Goal: Transaction & Acquisition: Purchase product/service

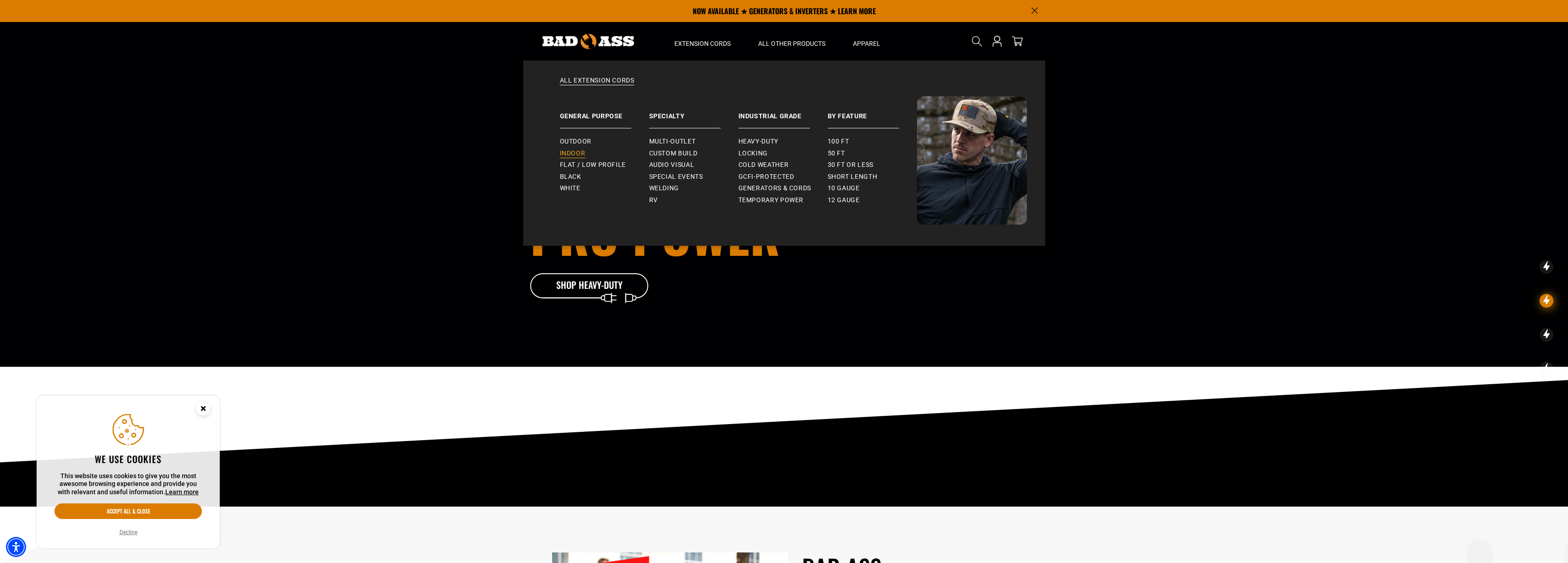
click at [578, 153] on span "Indoor" at bounding box center [572, 153] width 25 height 8
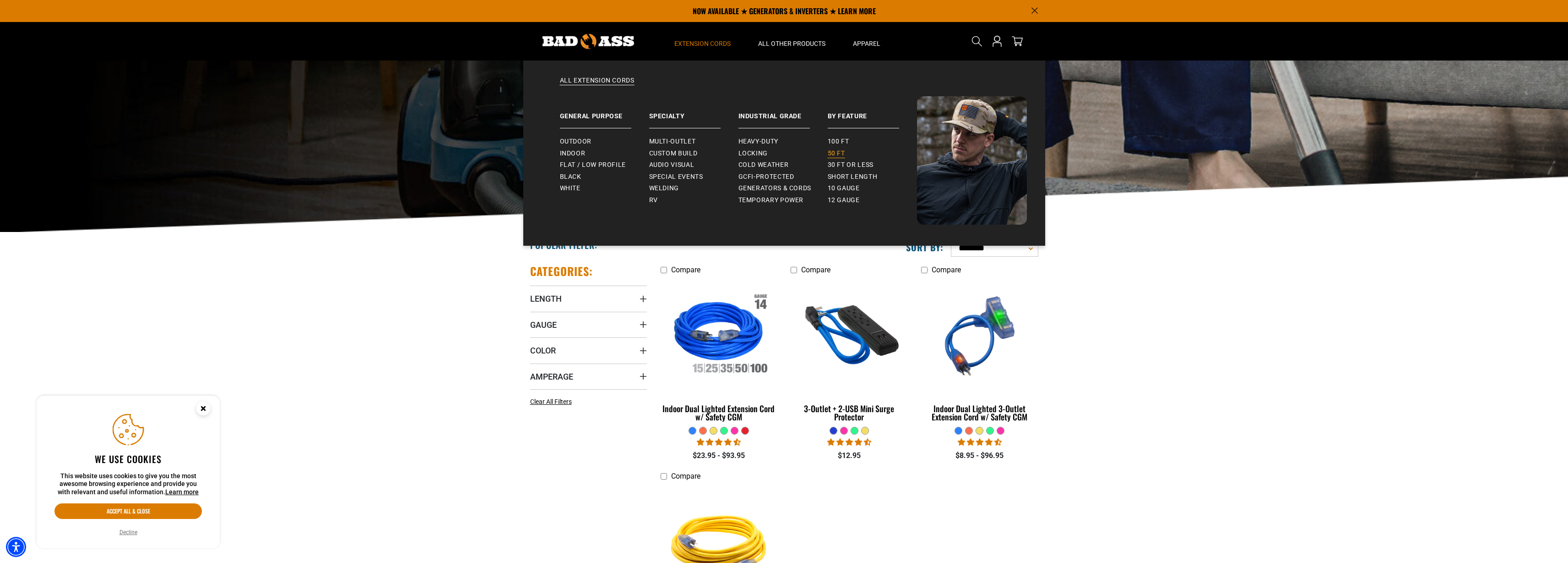
click at [837, 153] on span "50 ft" at bounding box center [836, 153] width 17 height 8
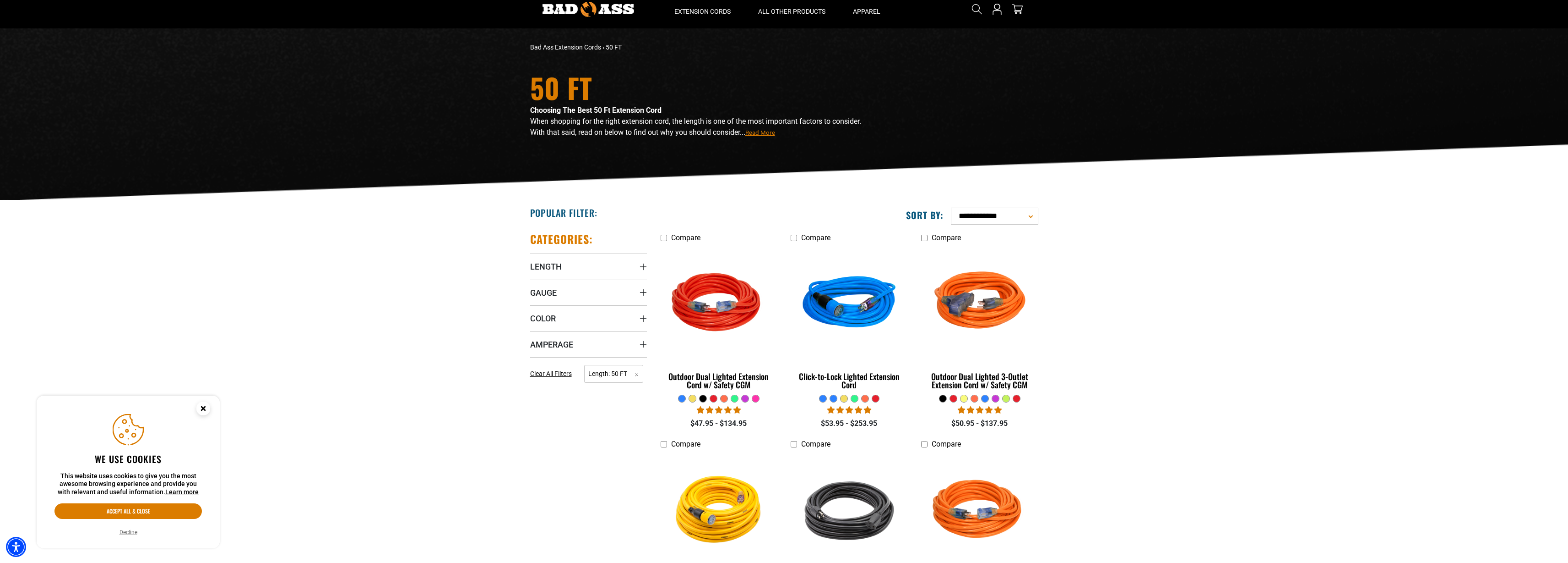
scroll to position [32, 0]
click at [732, 304] on img at bounding box center [718, 304] width 128 height 117
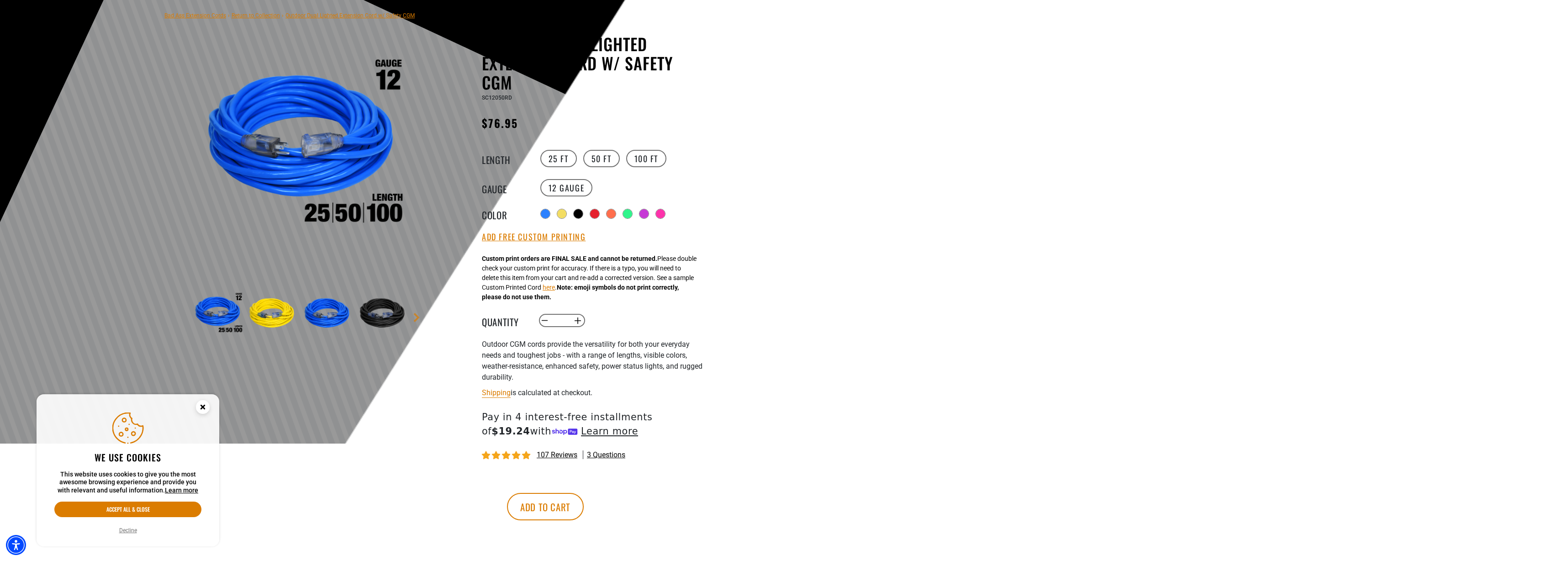
scroll to position [83, 0]
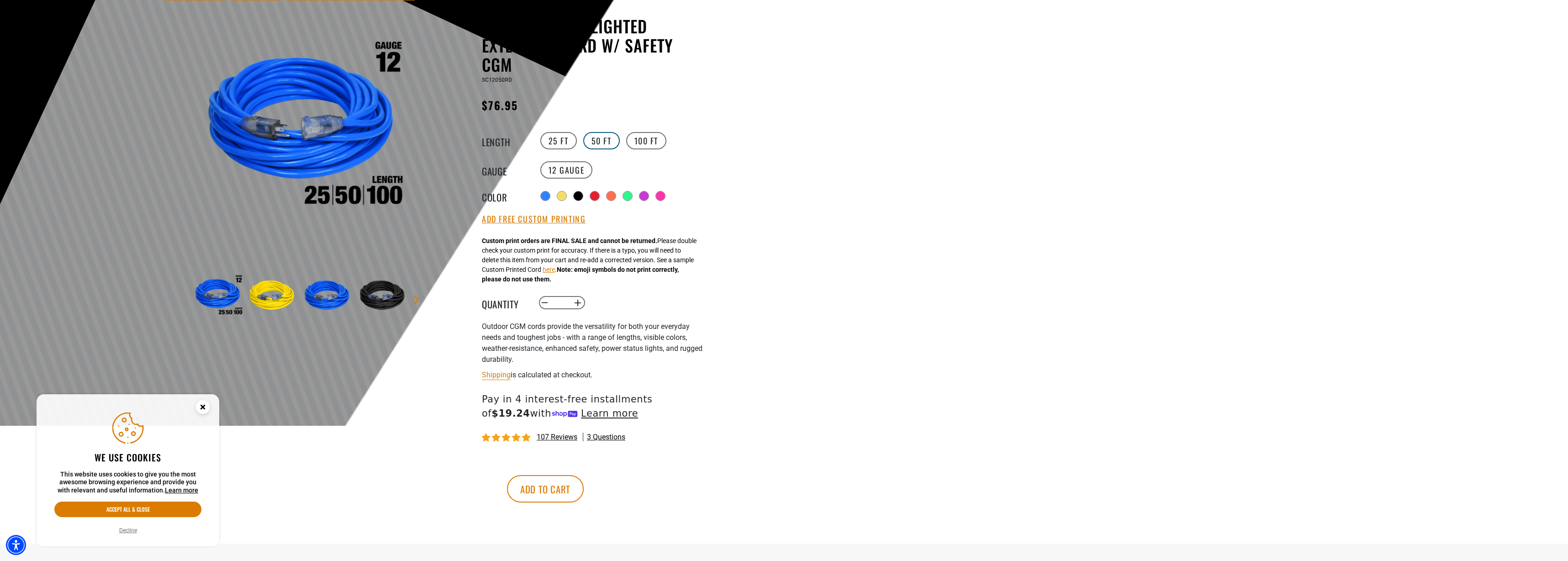
click at [598, 143] on label "50 FT" at bounding box center [601, 140] width 37 height 17
click at [633, 197] on div at bounding box center [629, 197] width 9 height 9
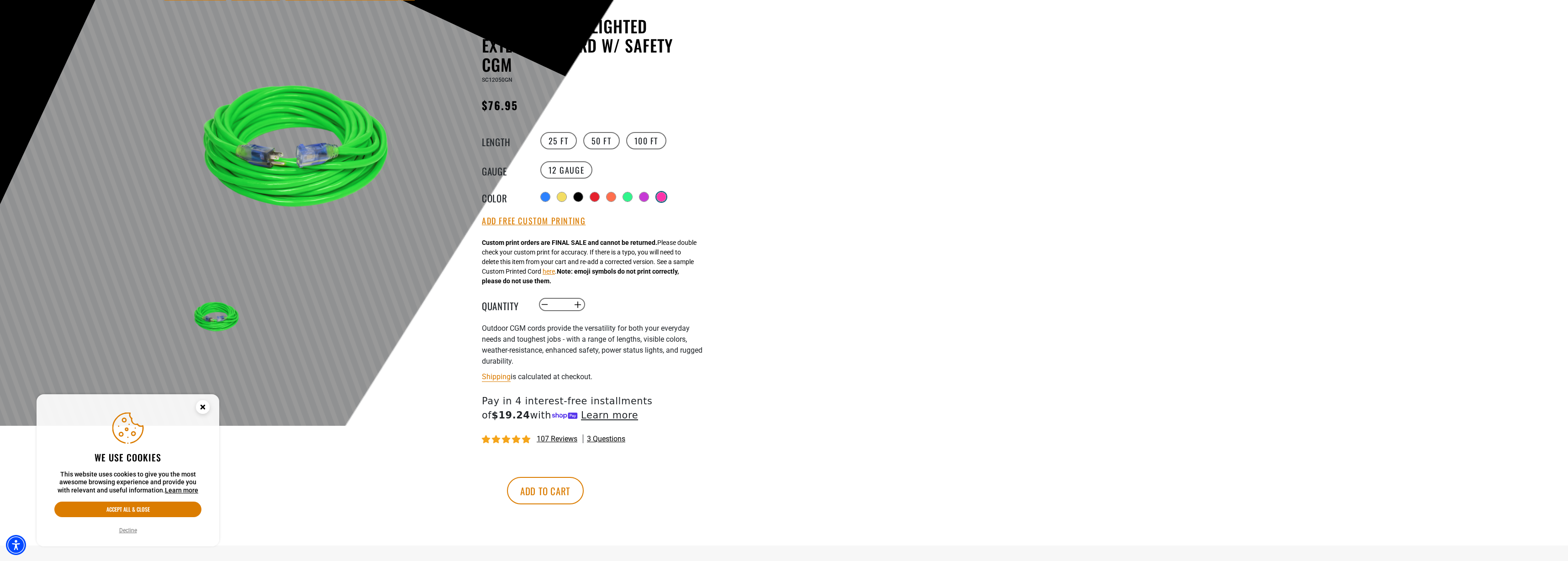
click at [659, 196] on div at bounding box center [661, 197] width 9 height 9
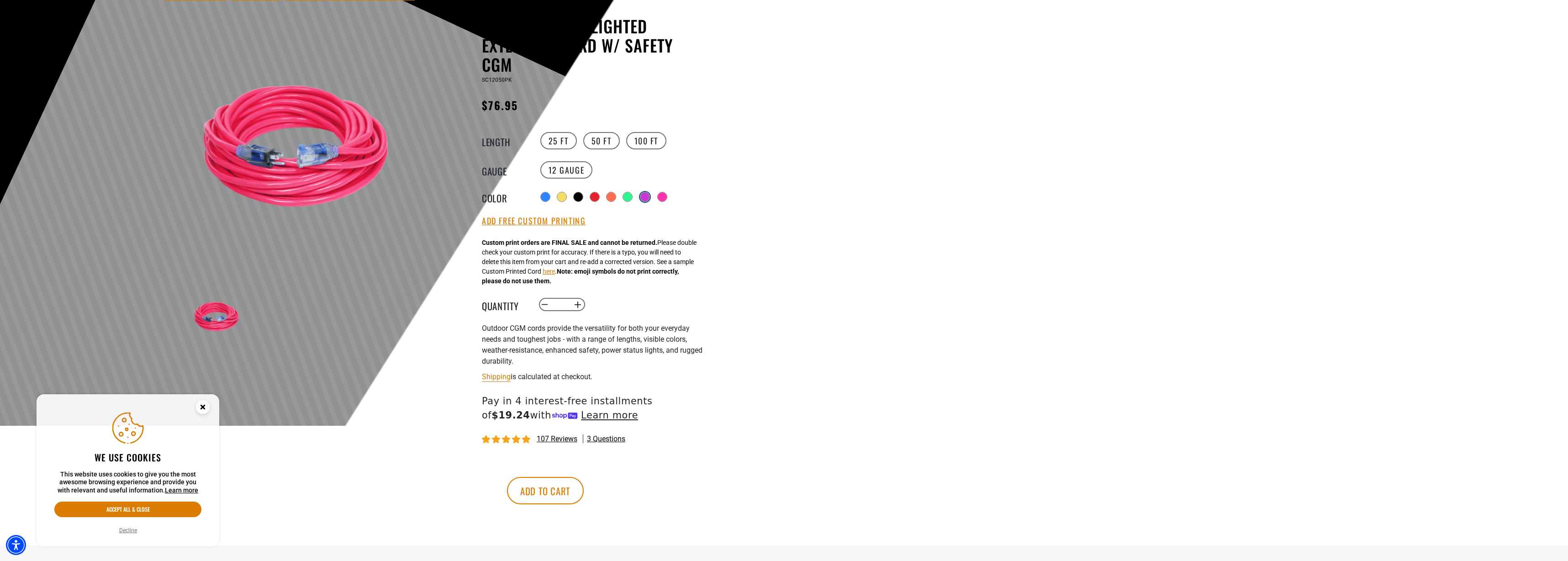
click at [645, 196] on div at bounding box center [645, 197] width 9 height 9
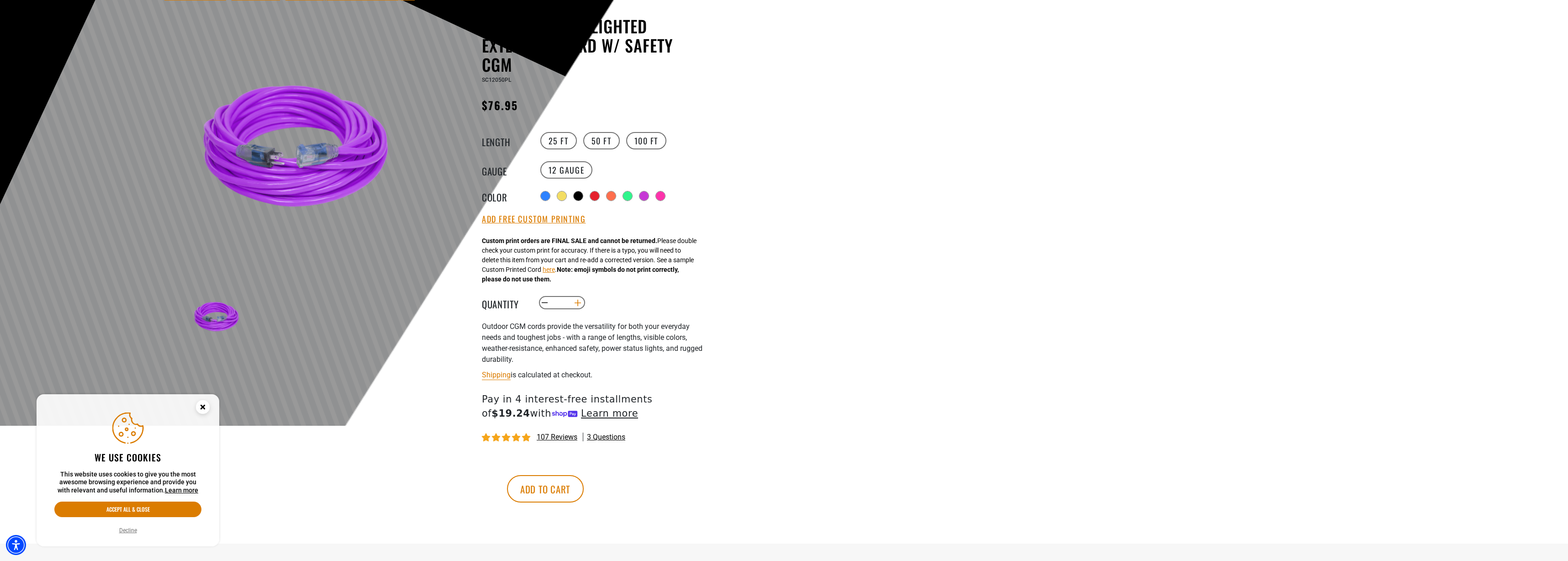
click at [581, 304] on button "Increase quantity for Outdoor Dual Lighted Extension Cord w/ Safety CGM" at bounding box center [578, 302] width 14 height 15
click at [580, 304] on button "Increase quantity for Outdoor Dual Lighted Extension Cord w/ Safety CGM" at bounding box center [578, 302] width 14 height 15
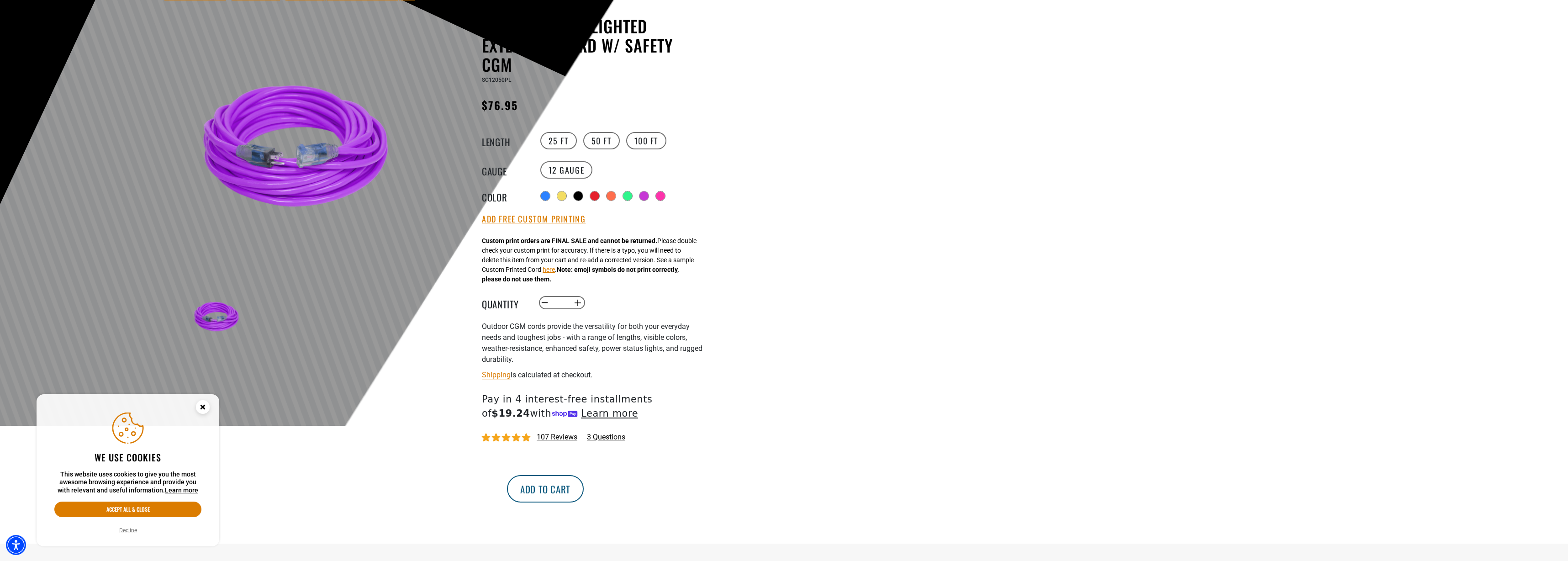
click at [584, 491] on button "Add to cart" at bounding box center [545, 488] width 76 height 28
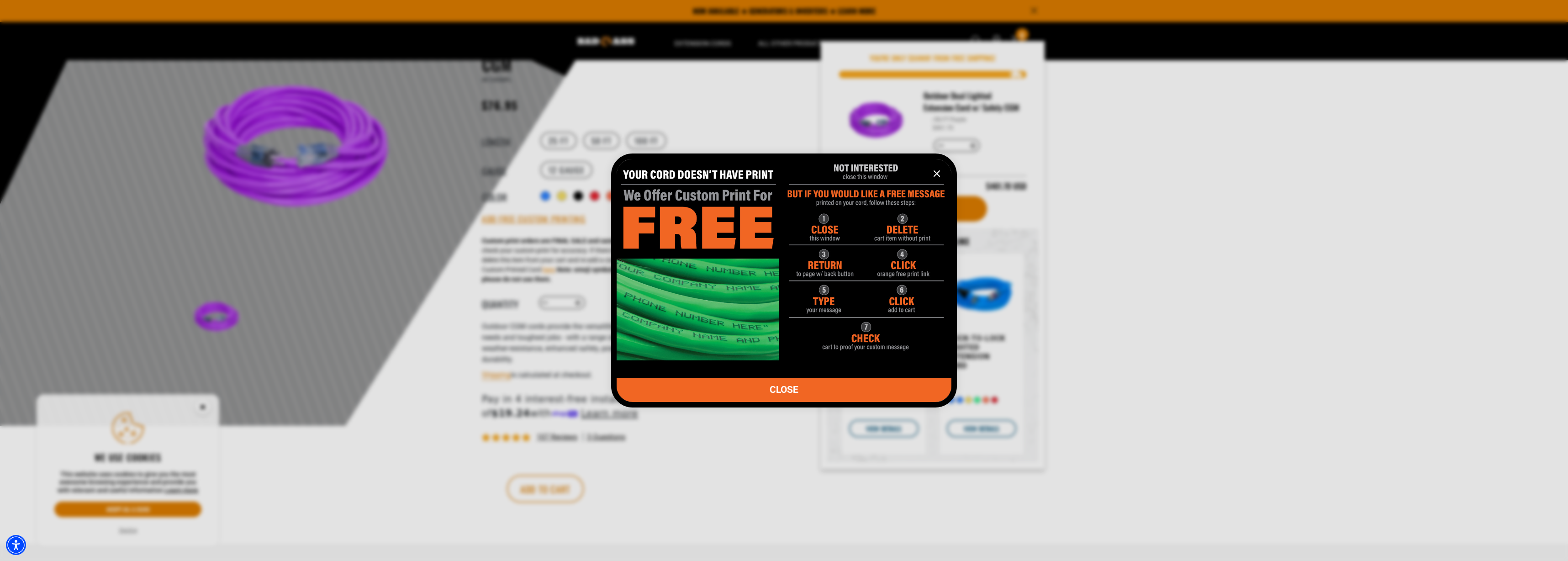
click at [934, 174] on icon "information" at bounding box center [937, 173] width 11 height 11
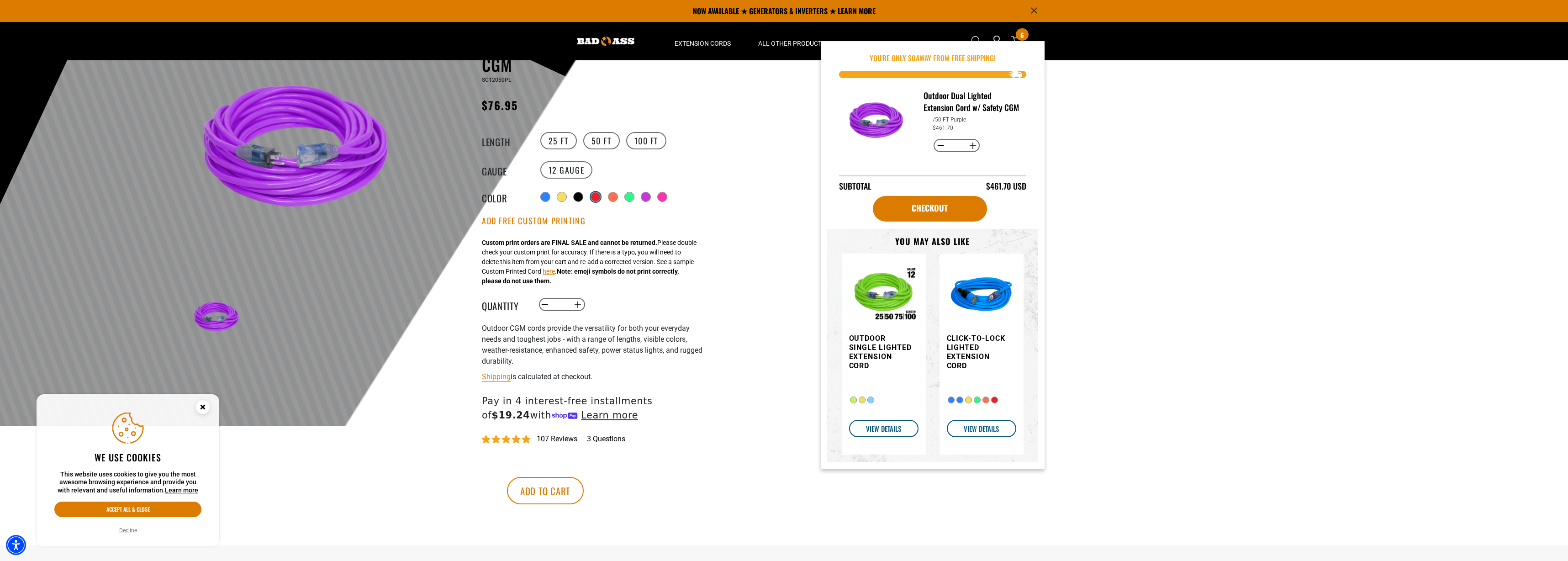
click at [594, 197] on div at bounding box center [595, 197] width 9 height 9
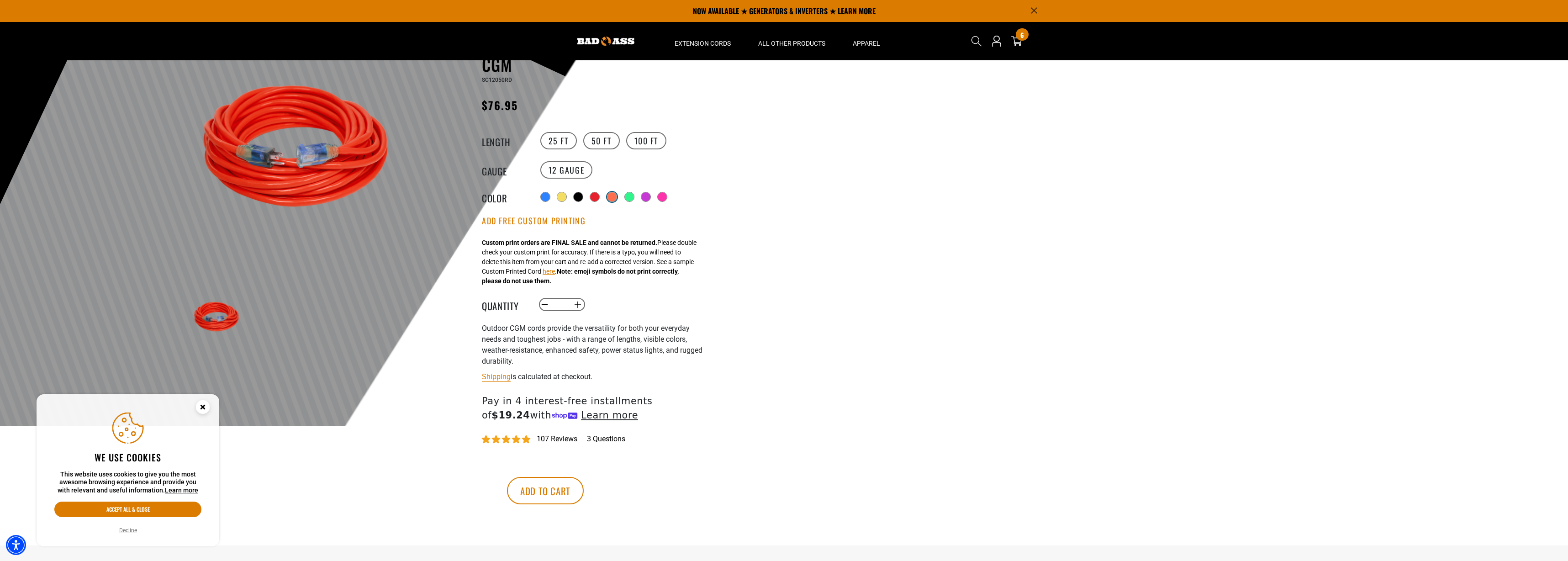
click at [612, 197] on div at bounding box center [612, 197] width 9 height 9
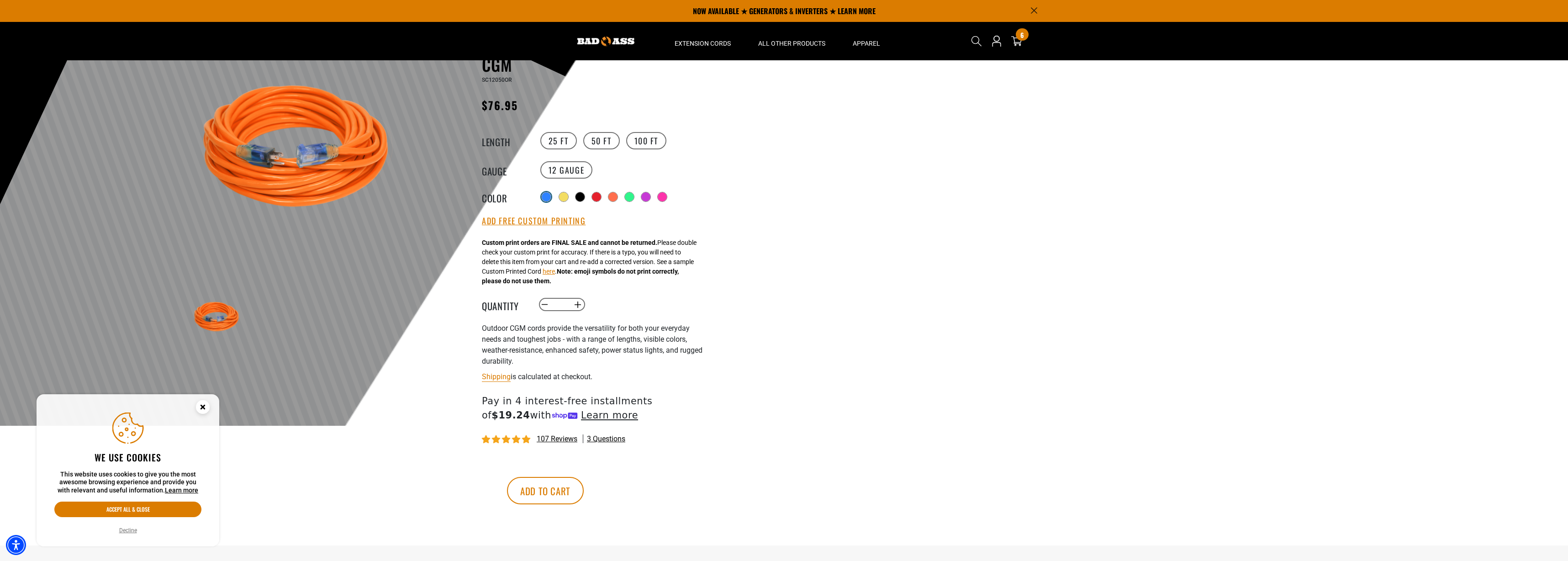
click at [549, 197] on div at bounding box center [546, 197] width 9 height 9
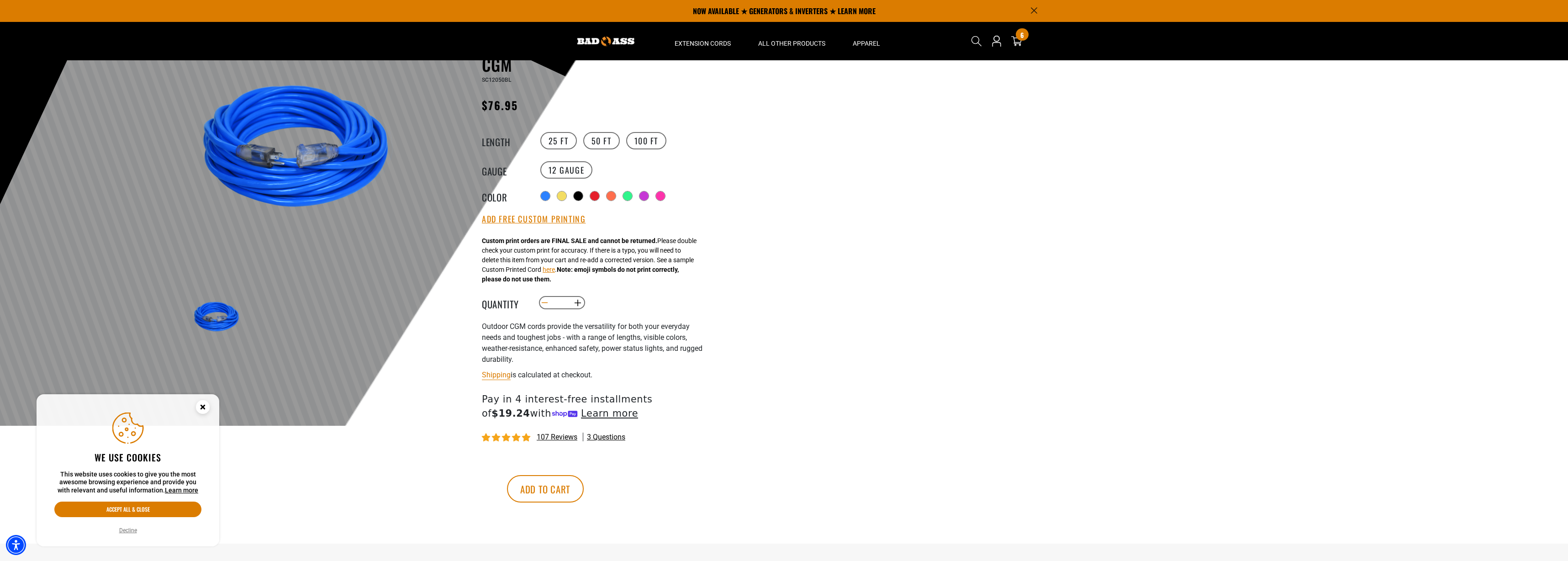
click at [546, 304] on button "Decrease quantity for Outdoor Dual Lighted Extension Cord w/ Safety CGM" at bounding box center [545, 302] width 14 height 15
click at [547, 140] on label "25 FT" at bounding box center [559, 140] width 37 height 17
click at [584, 489] on button "Add to cart" at bounding box center [545, 488] width 76 height 28
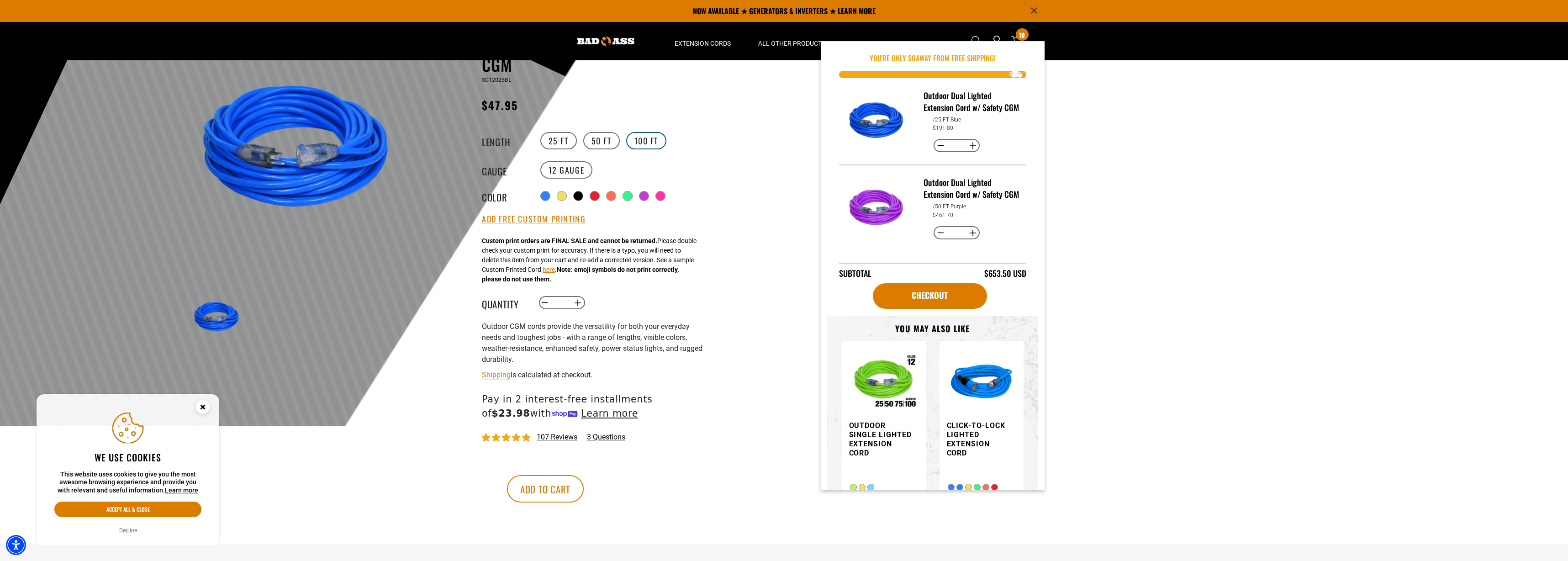
click at [633, 139] on label "100 FT" at bounding box center [646, 140] width 40 height 17
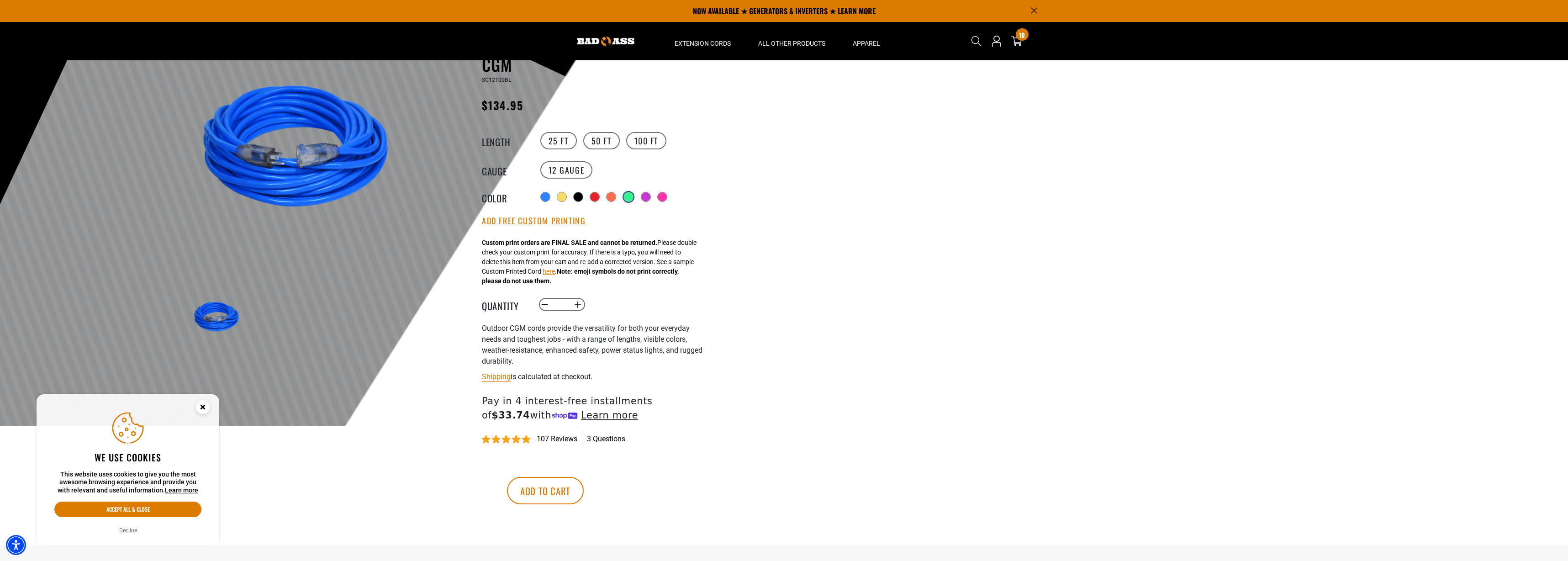
click at [633, 197] on div at bounding box center [629, 197] width 9 height 9
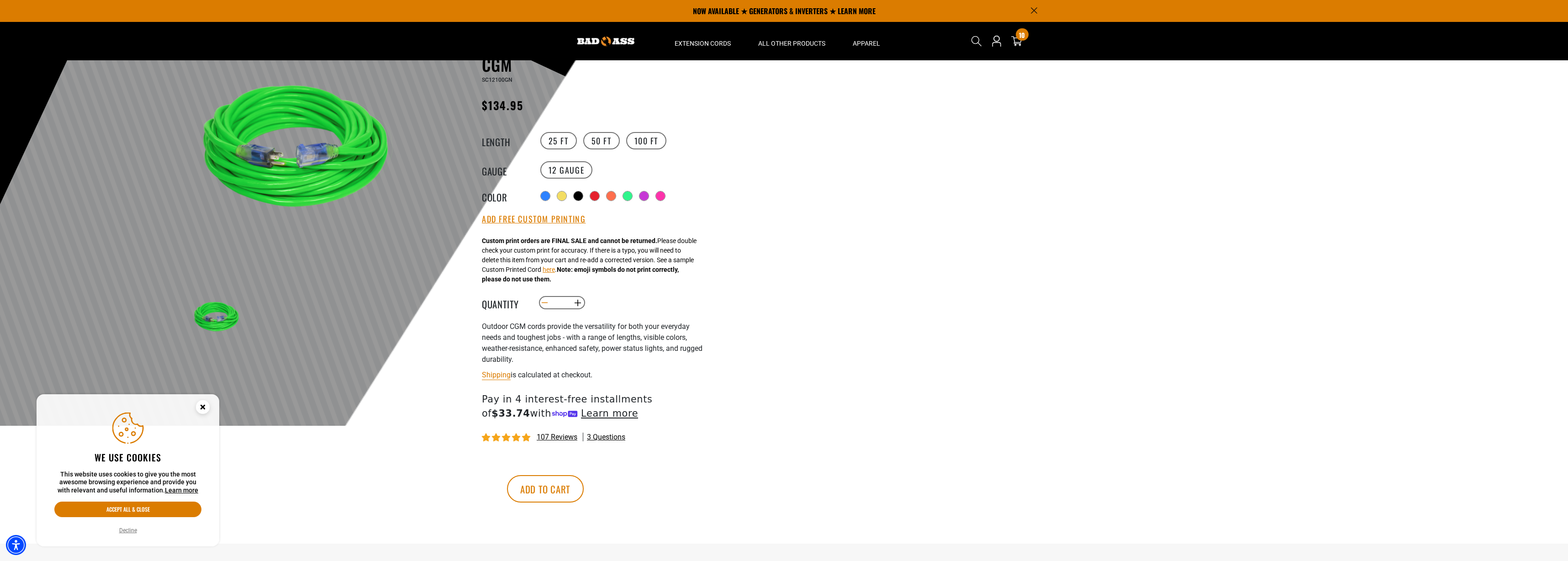
click at [544, 301] on button "Decrease quantity for Outdoor Dual Lighted Extension Cord w/ Safety CGM" at bounding box center [545, 302] width 14 height 15
type input "*"
click at [596, 197] on div at bounding box center [595, 197] width 9 height 9
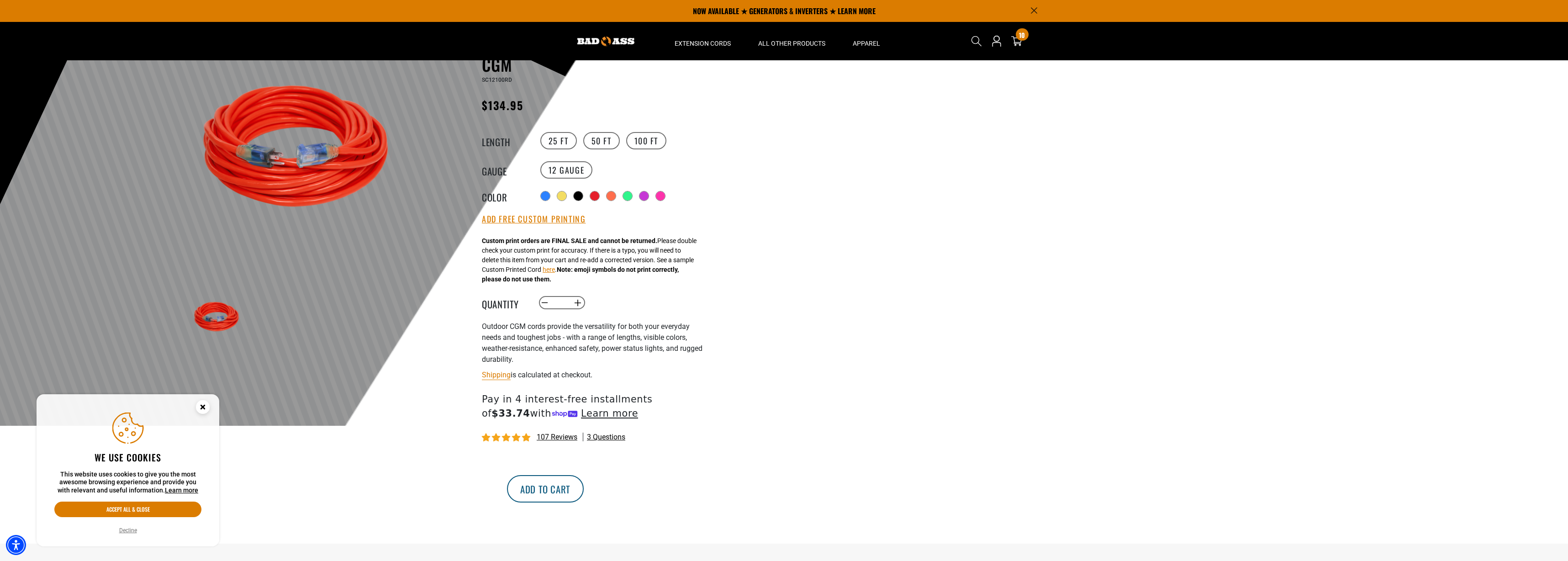
click at [584, 484] on button "Add to cart" at bounding box center [545, 488] width 76 height 28
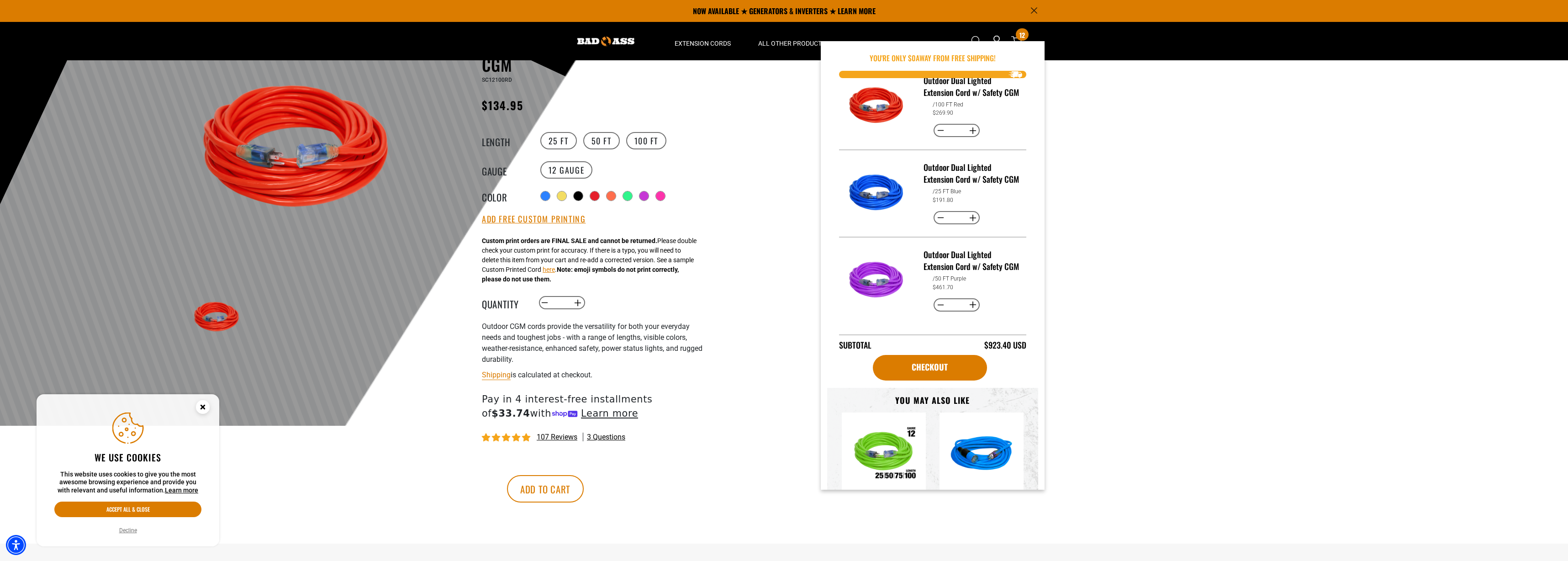
scroll to position [49, 0]
click at [936, 304] on button "Decrease quantity for Outdoor Dual Lighted Extension Cord w/ Safety CGM" at bounding box center [941, 304] width 14 height 15
type input "*"
click at [926, 373] on link "Checkout" at bounding box center [929, 367] width 114 height 25
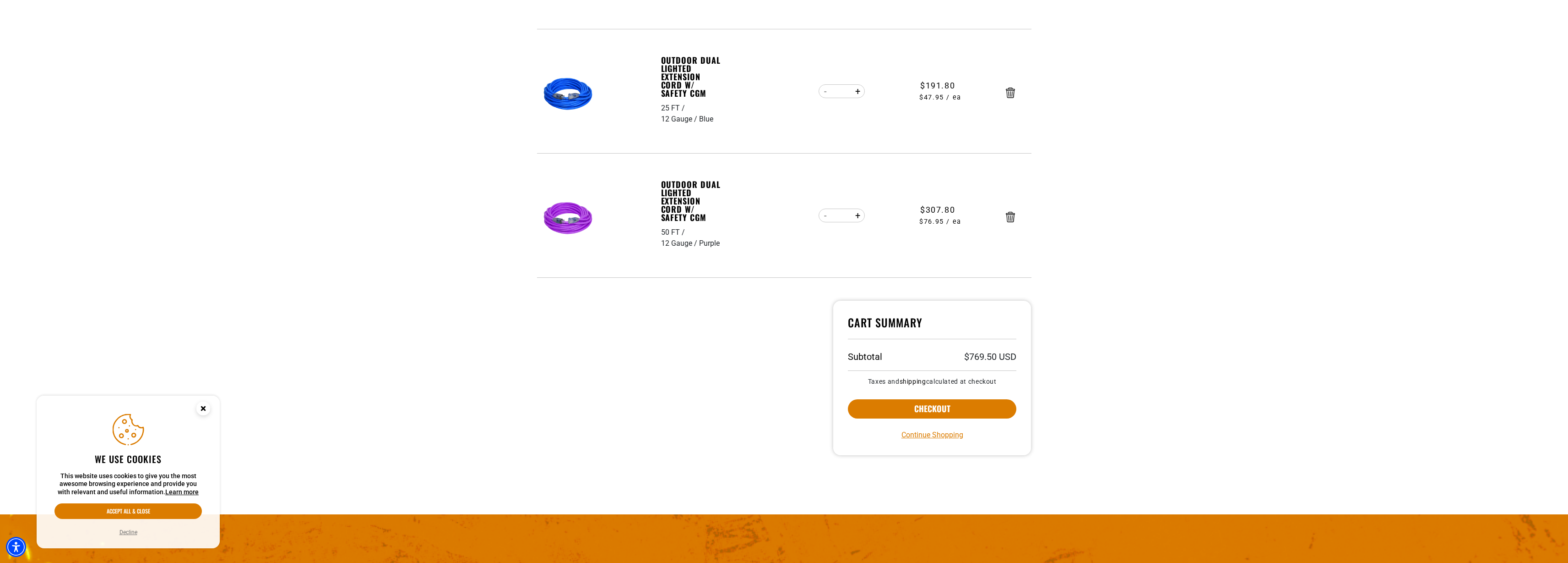
scroll to position [289, 0]
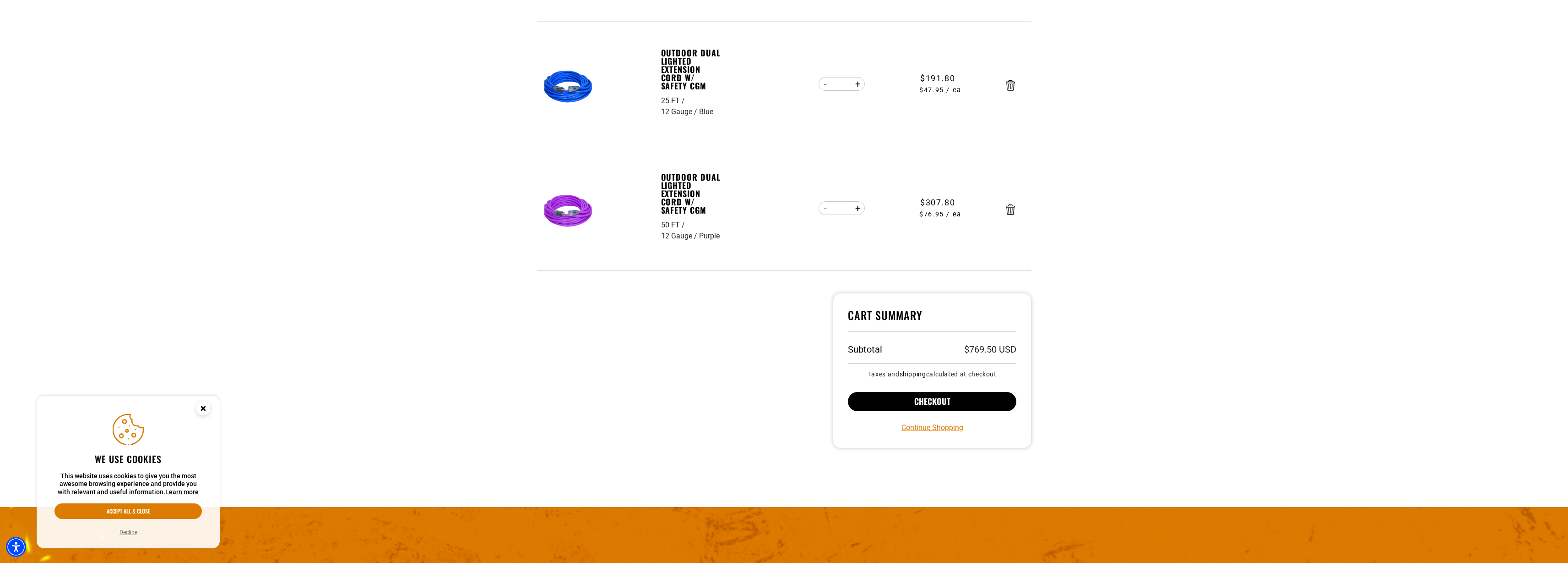
click at [945, 401] on button "Checkout" at bounding box center [933, 401] width 169 height 19
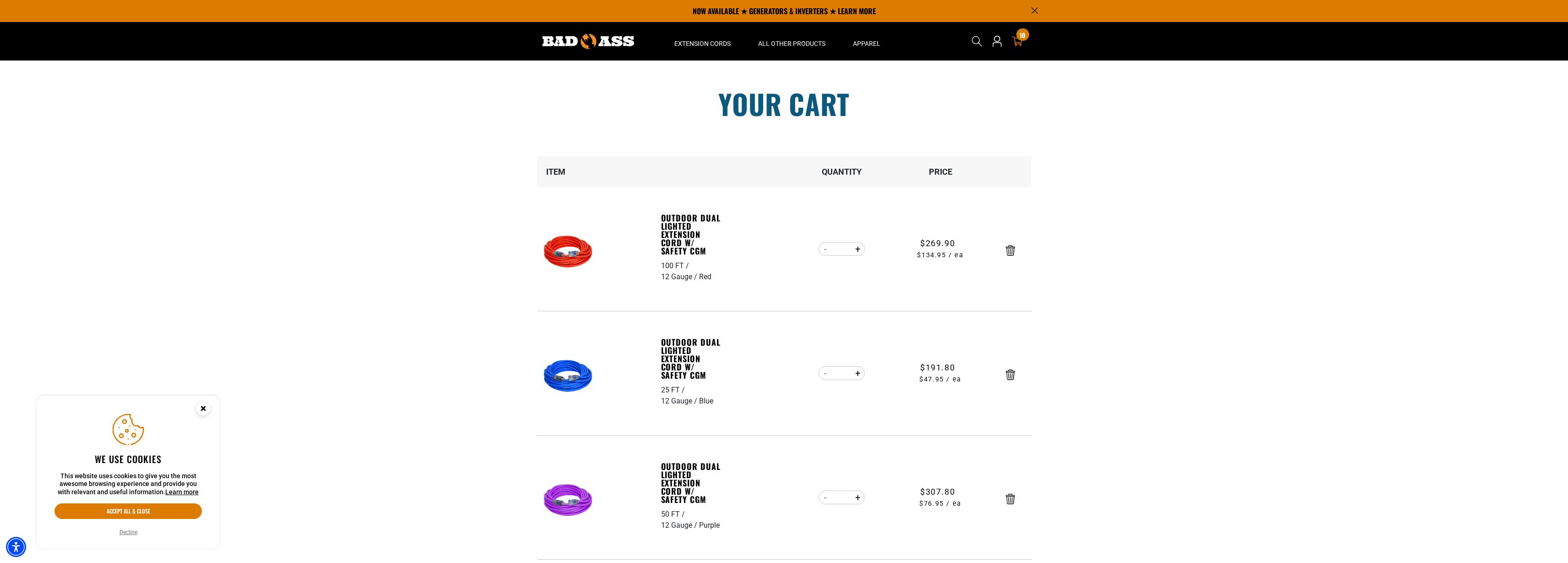
click at [127, 534] on button "Decline" at bounding box center [129, 531] width 23 height 9
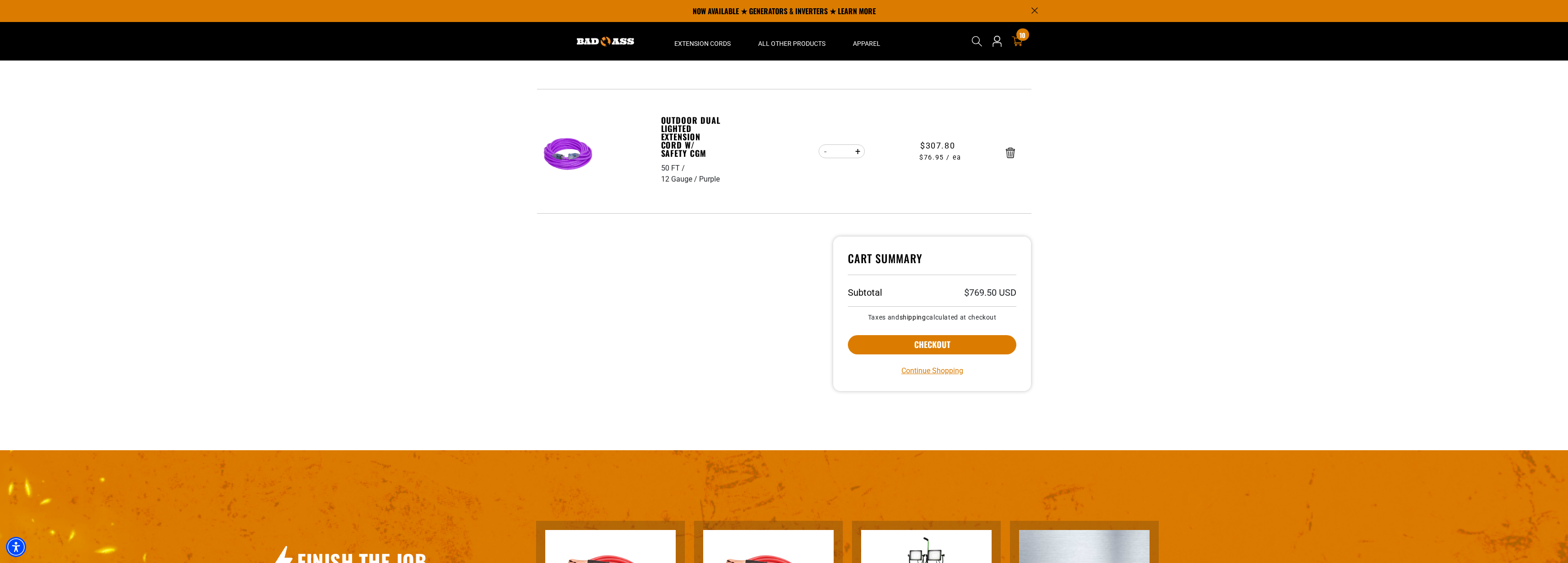
scroll to position [230, 0]
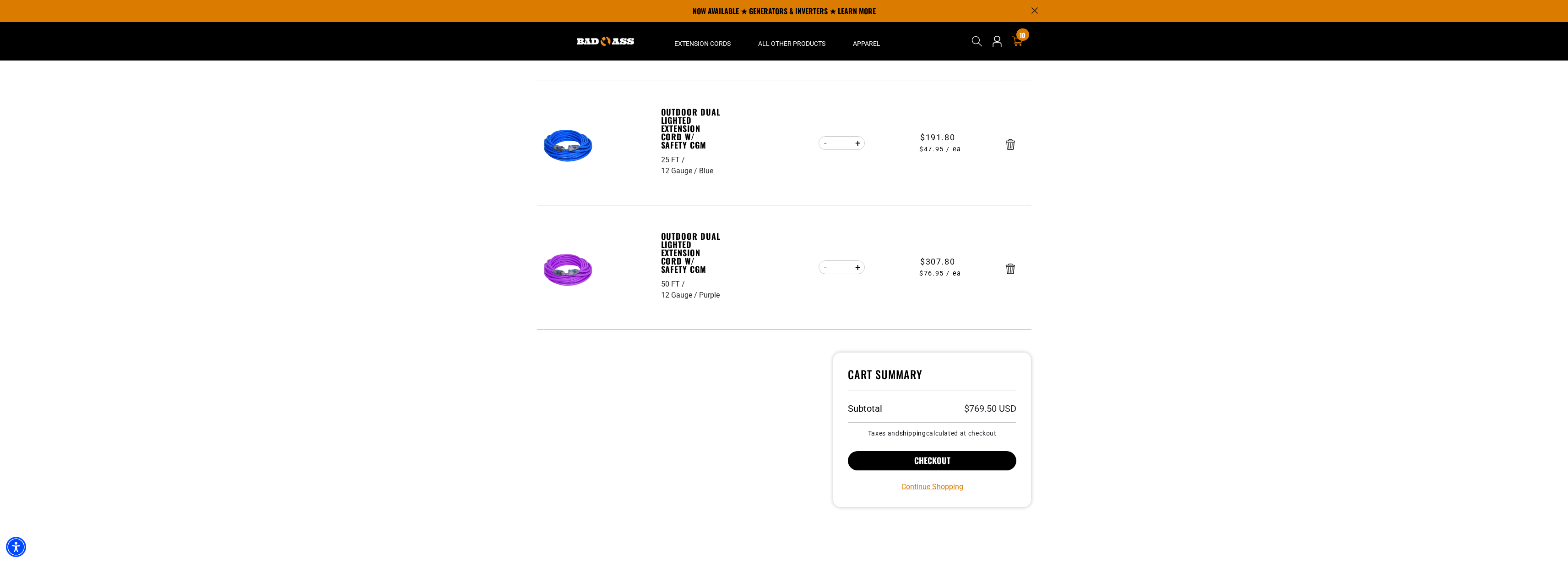
click at [915, 460] on button "Checkout" at bounding box center [933, 459] width 169 height 19
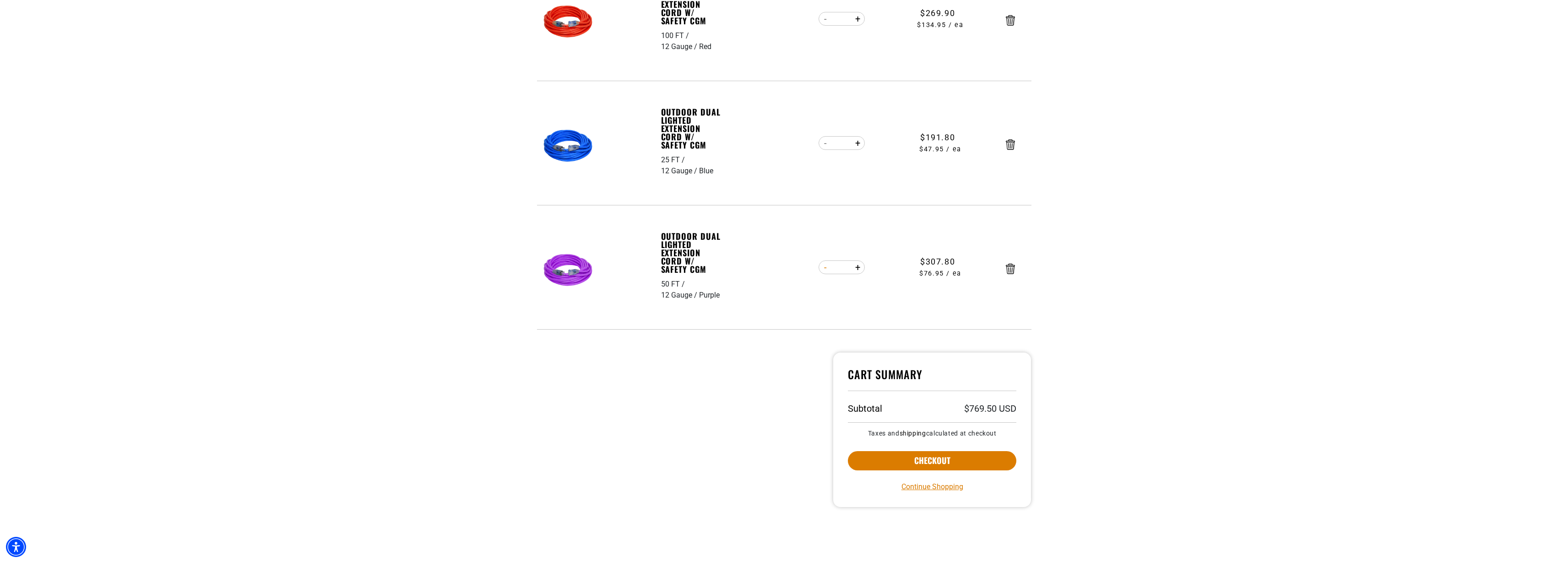
click at [822, 269] on button "Decrease quantity for Outdoor Dual Lighted Extension Cord w/ Safety CGM" at bounding box center [825, 267] width 14 height 15
type input "*"
click at [822, 269] on form "Item Quantity Price Outdoor Dual Lighted Extension Cord w/ Safety CGM 100 FT 12…" at bounding box center [784, 128] width 494 height 404
click at [825, 267] on button "Decrease quantity for Outdoor Dual Lighted Extension Cord w/ Safety CGM" at bounding box center [825, 267] width 14 height 15
type input "*"
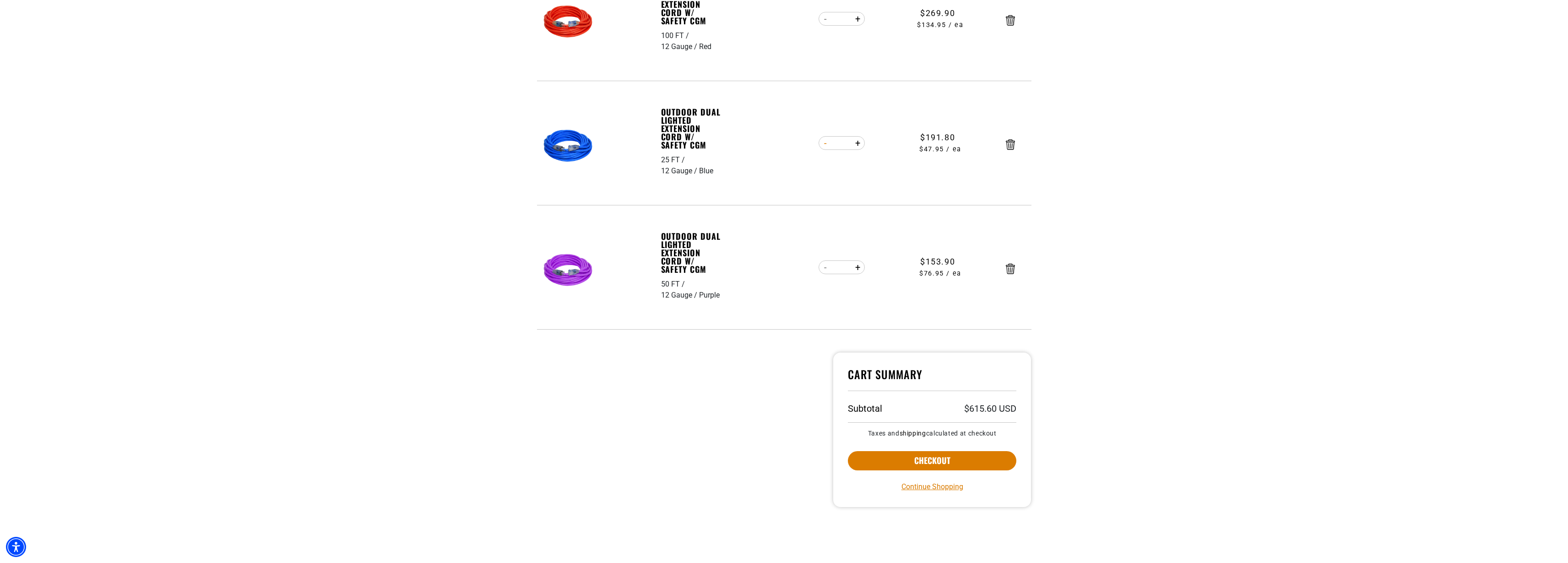
click at [823, 146] on button "Decrease quantity for Outdoor Dual Lighted Extension Cord w/ Safety CGM" at bounding box center [825, 142] width 14 height 15
type input "*"
click at [823, 146] on button "Decrease quantity for Outdoor Dual Lighted Extension Cord w/ Safety CGM" at bounding box center [825, 142] width 14 height 15
type input "*"
click at [908, 462] on button "Checkout" at bounding box center [933, 459] width 169 height 19
